Goal: Information Seeking & Learning: Learn about a topic

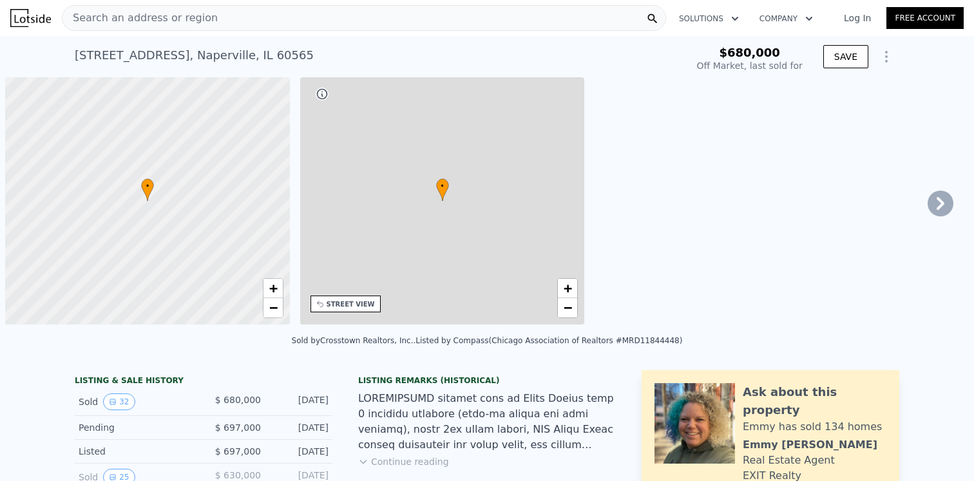
scroll to position [0, 5]
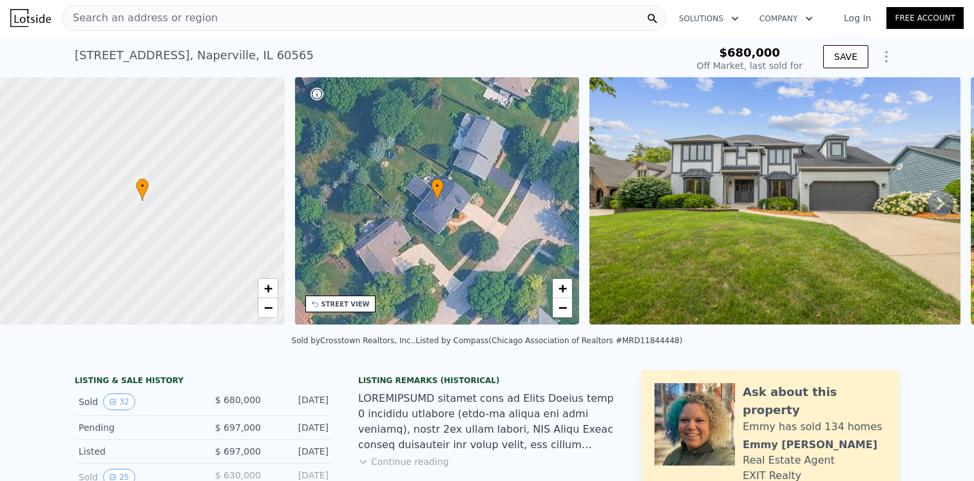
type input "$ 744,000"
type input "-$ 24,517"
click at [182, 13] on span "Search an address or region" at bounding box center [139, 17] width 155 height 15
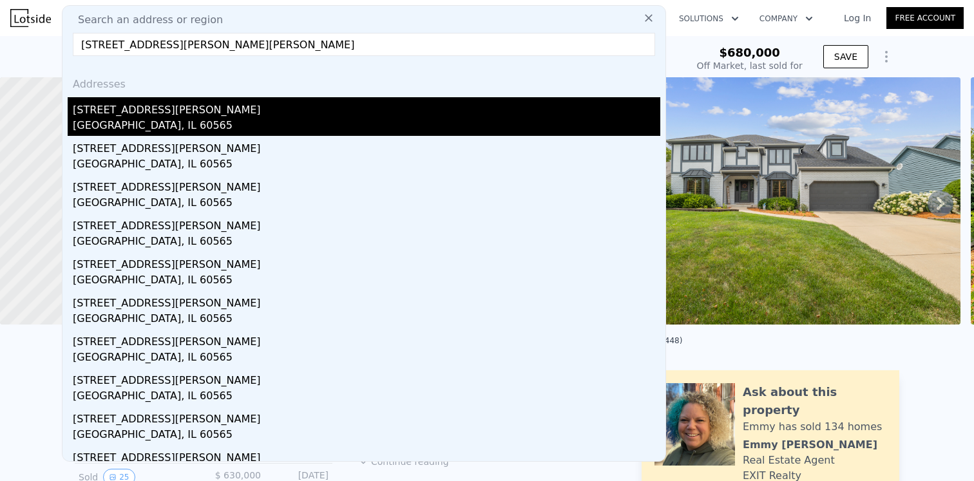
type input "[STREET_ADDRESS][PERSON_NAME][PERSON_NAME]"
click at [127, 111] on div "[STREET_ADDRESS][PERSON_NAME]" at bounding box center [366, 107] width 587 height 21
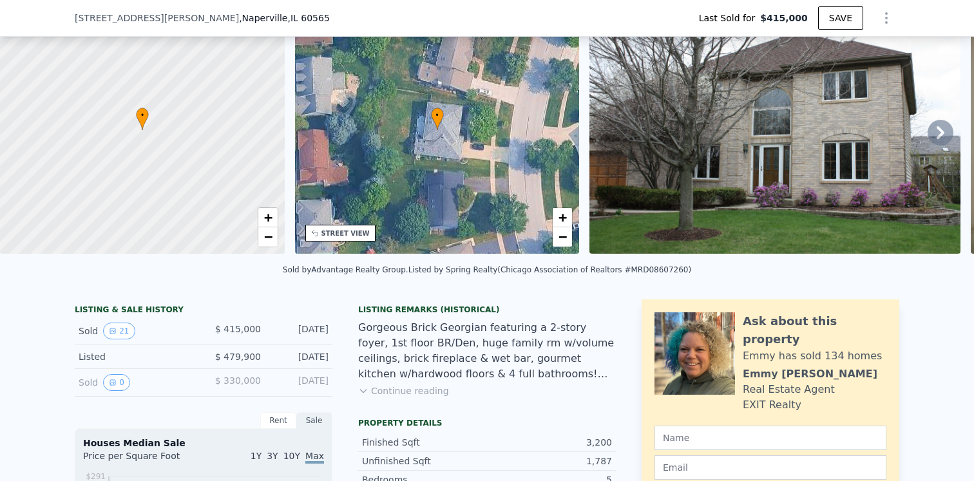
scroll to position [34, 0]
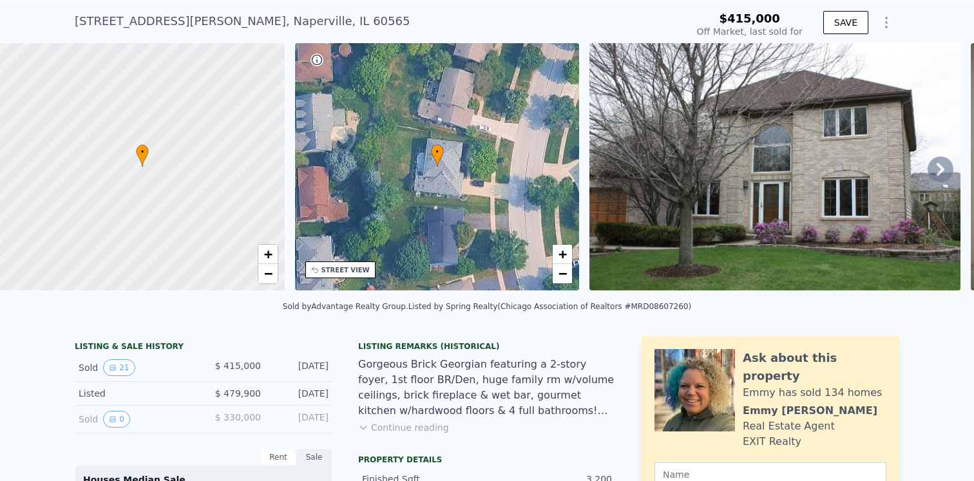
click at [745, 131] on img at bounding box center [774, 166] width 371 height 247
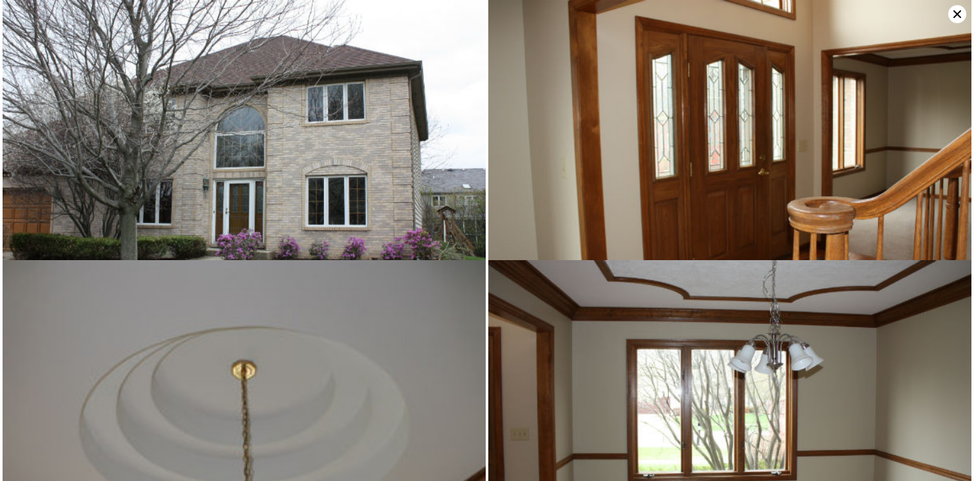
click at [325, 109] on img at bounding box center [244, 161] width 483 height 322
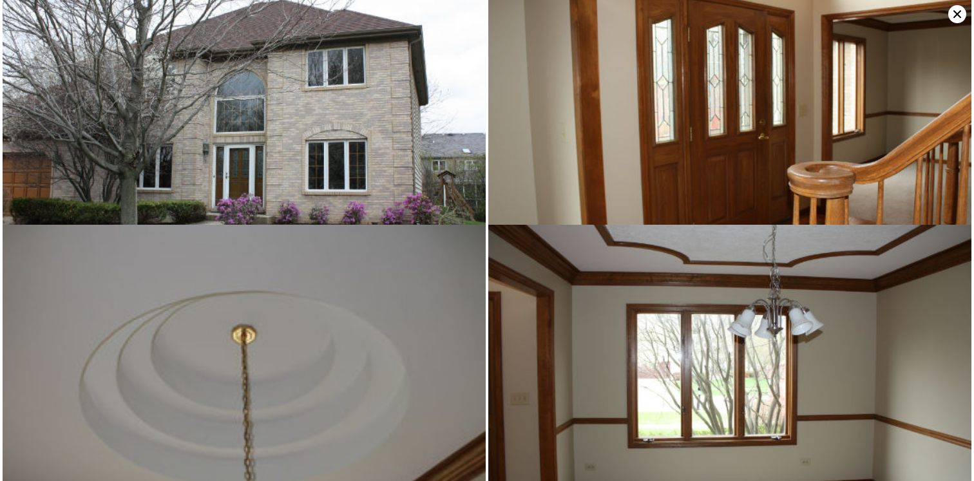
scroll to position [0, 0]
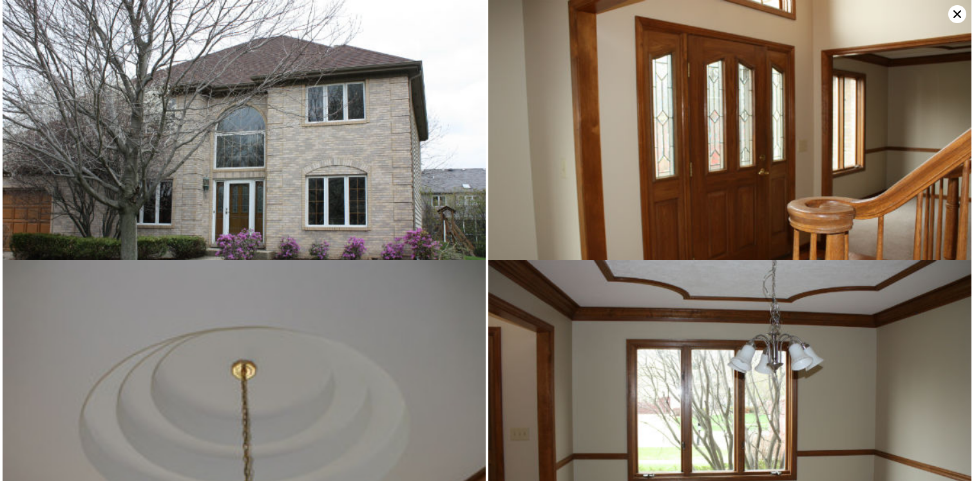
click at [955, 13] on icon at bounding box center [957, 14] width 18 height 18
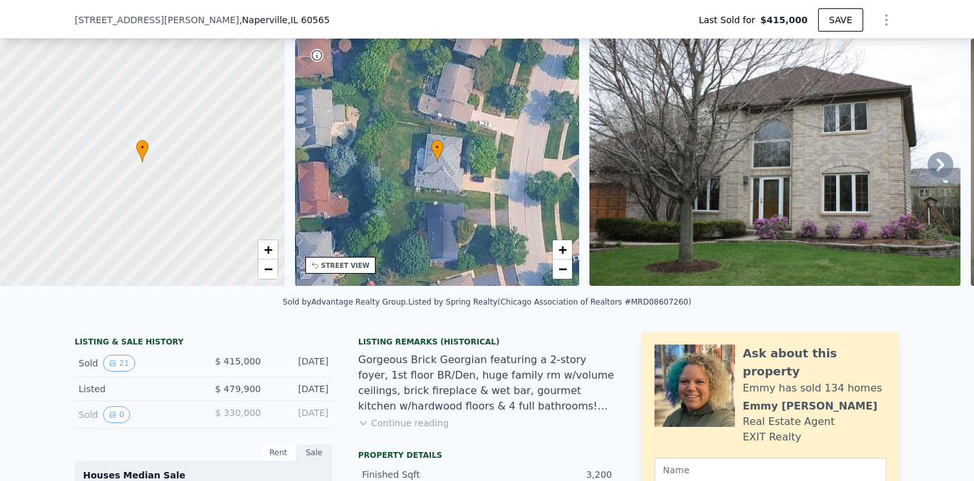
scroll to position [186, 0]
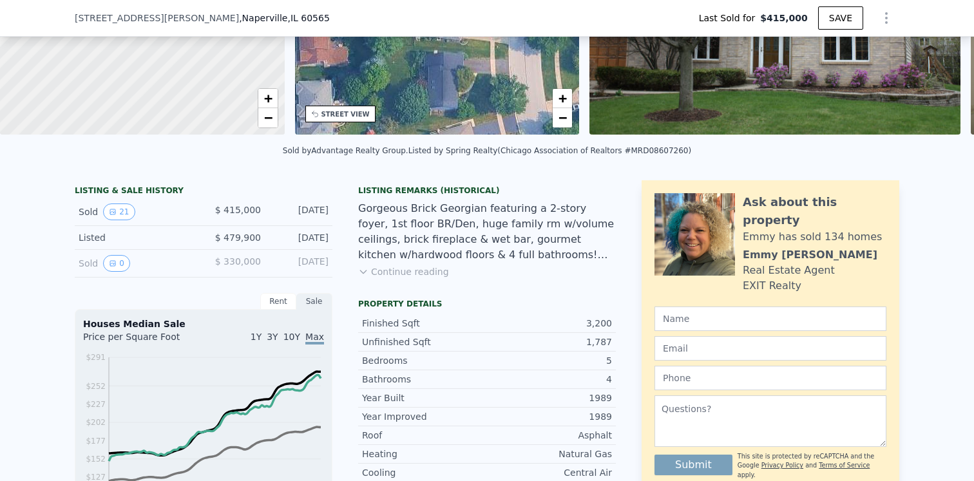
click at [422, 270] on button "Continue reading" at bounding box center [403, 271] width 91 height 13
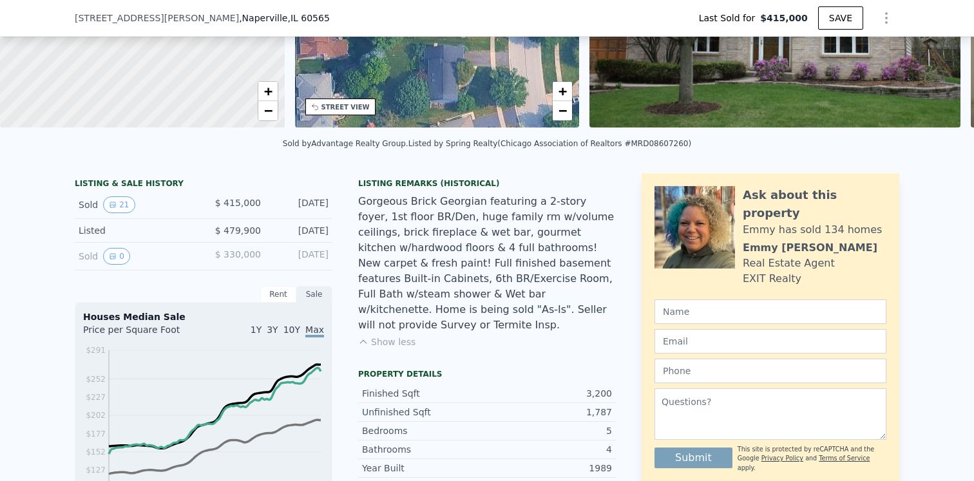
scroll to position [193, 0]
click at [417, 289] on div "Gorgeous Brick Georgian featuring a 2-story foyer, 1st floor BR/Den, huge famil…" at bounding box center [487, 262] width 258 height 139
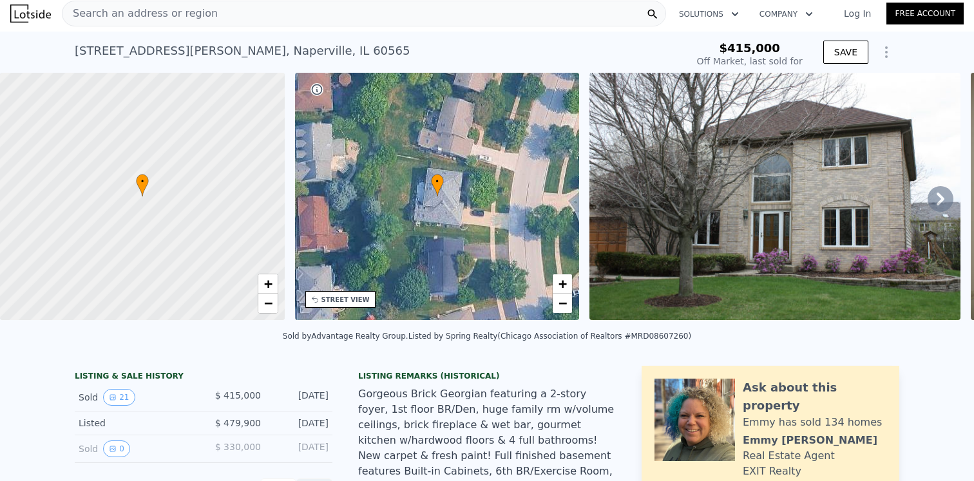
scroll to position [0, 0]
